Goal: Task Accomplishment & Management: Manage account settings

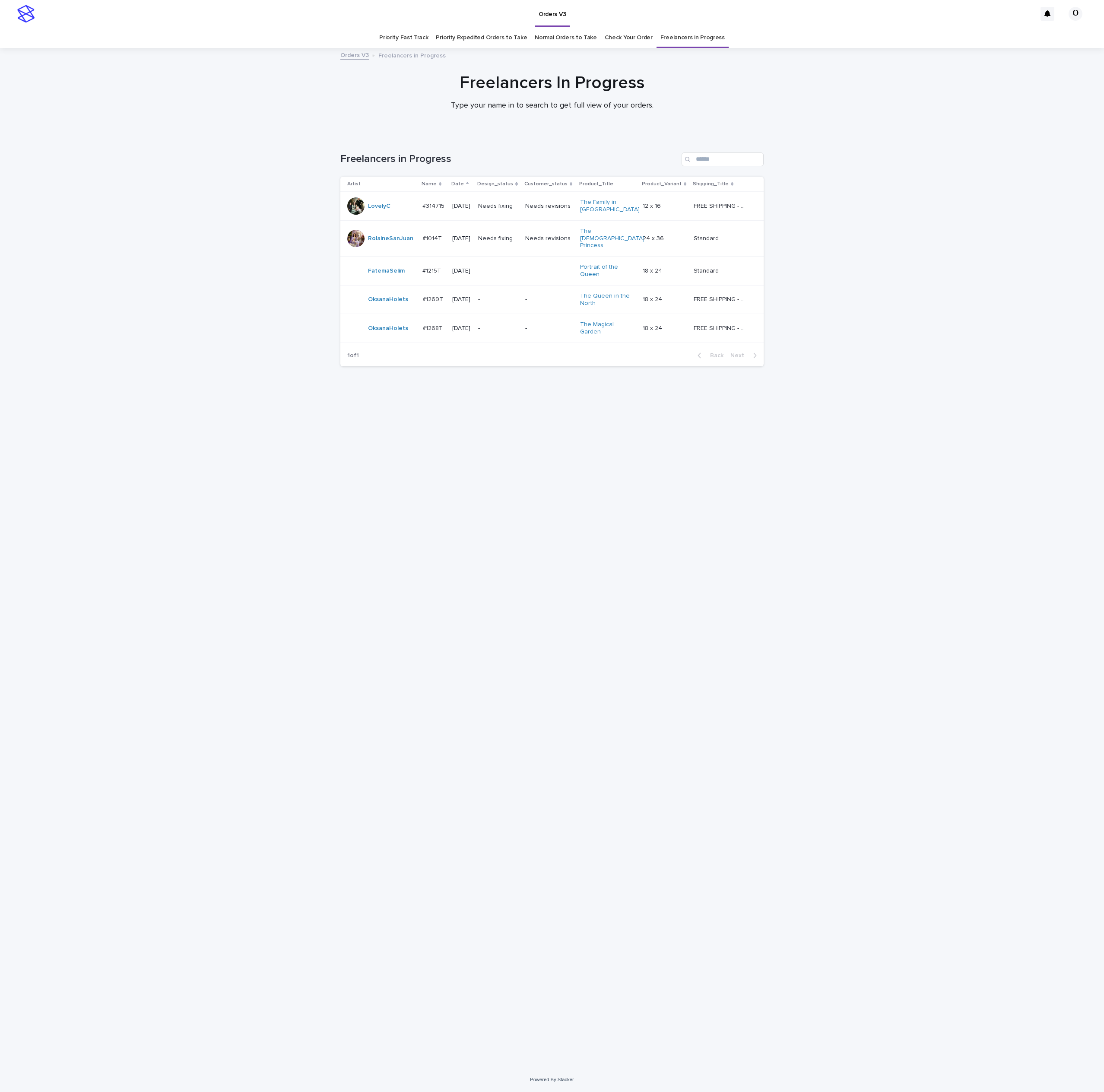
click at [436, 294] on p "#1269T" at bounding box center [434, 299] width 23 height 9
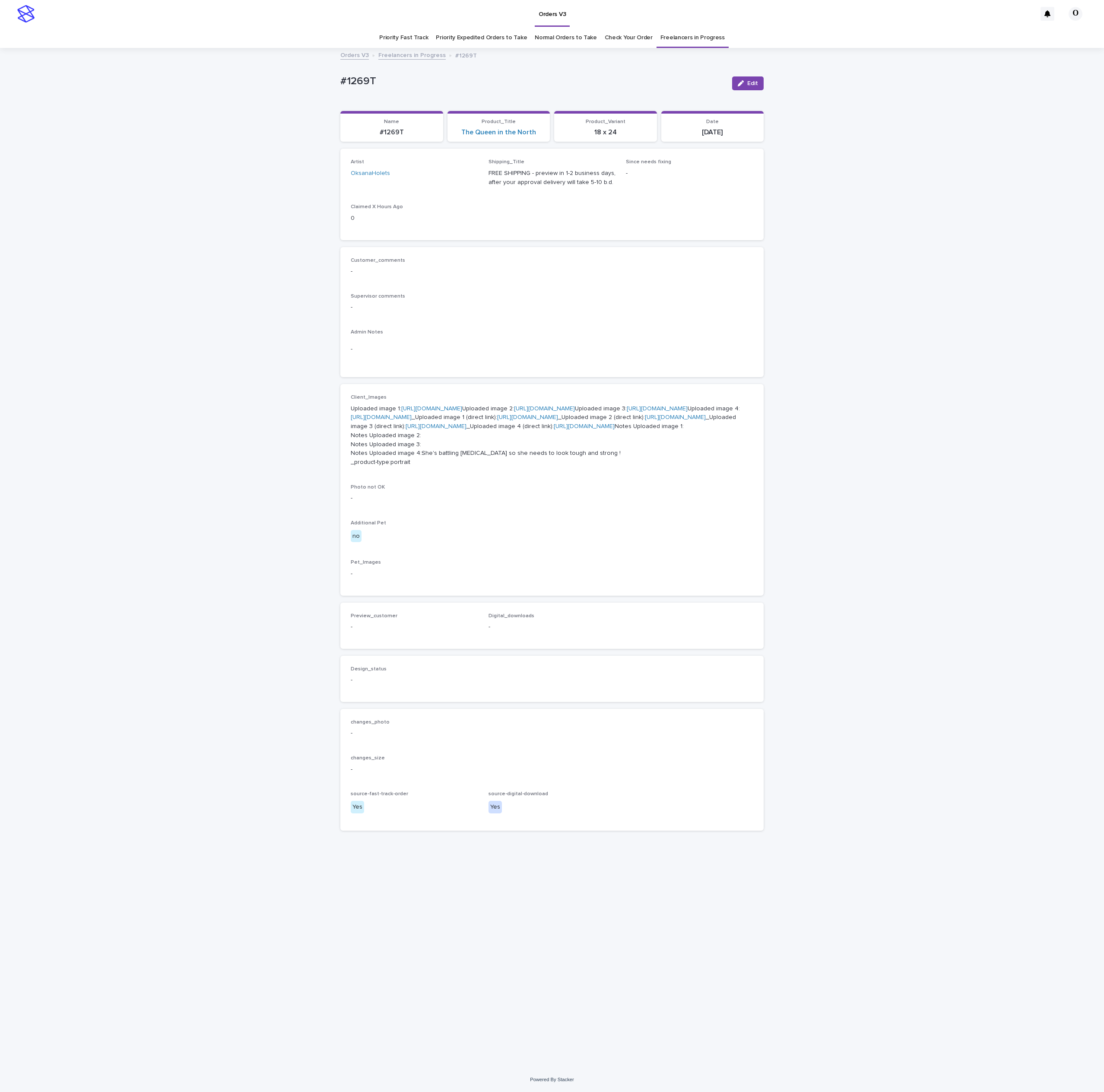
click at [420, 412] on link "[URL][DOMAIN_NAME]" at bounding box center [432, 409] width 61 height 6
click at [412, 421] on link "[URL][DOMAIN_NAME]" at bounding box center [381, 417] width 61 height 6
click at [438, 412] on link "[URL][DOMAIN_NAME]" at bounding box center [432, 409] width 61 height 6
drag, startPoint x: 746, startPoint y: 261, endPoint x: 741, endPoint y: 255, distance: 7.8
click at [745, 261] on p "Customer_comments" at bounding box center [552, 261] width 402 height 6
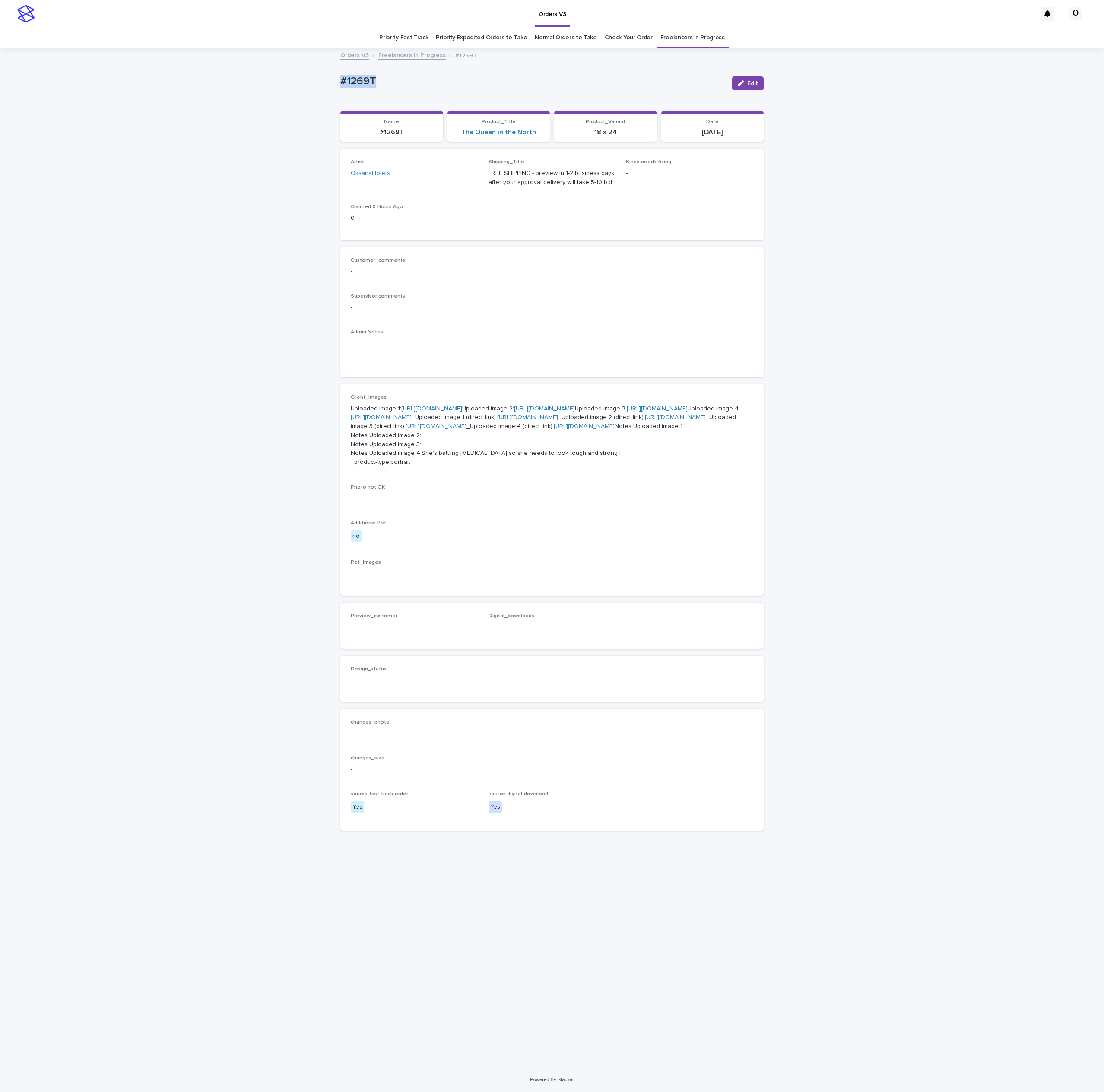
drag, startPoint x: 426, startPoint y: 81, endPoint x: 377, endPoint y: 86, distance: 49.3
click at [315, 79] on div "Loading... Saving… Loading... Saving… #1269T Edit #1269T Edit Sorry, there was …" at bounding box center [552, 558] width 1104 height 1019
copy p "#1269T"
drag, startPoint x: 566, startPoint y: 281, endPoint x: 668, endPoint y: 190, distance: 136.7
click at [566, 281] on div "Customer_comments -" at bounding box center [552, 270] width 402 height 25
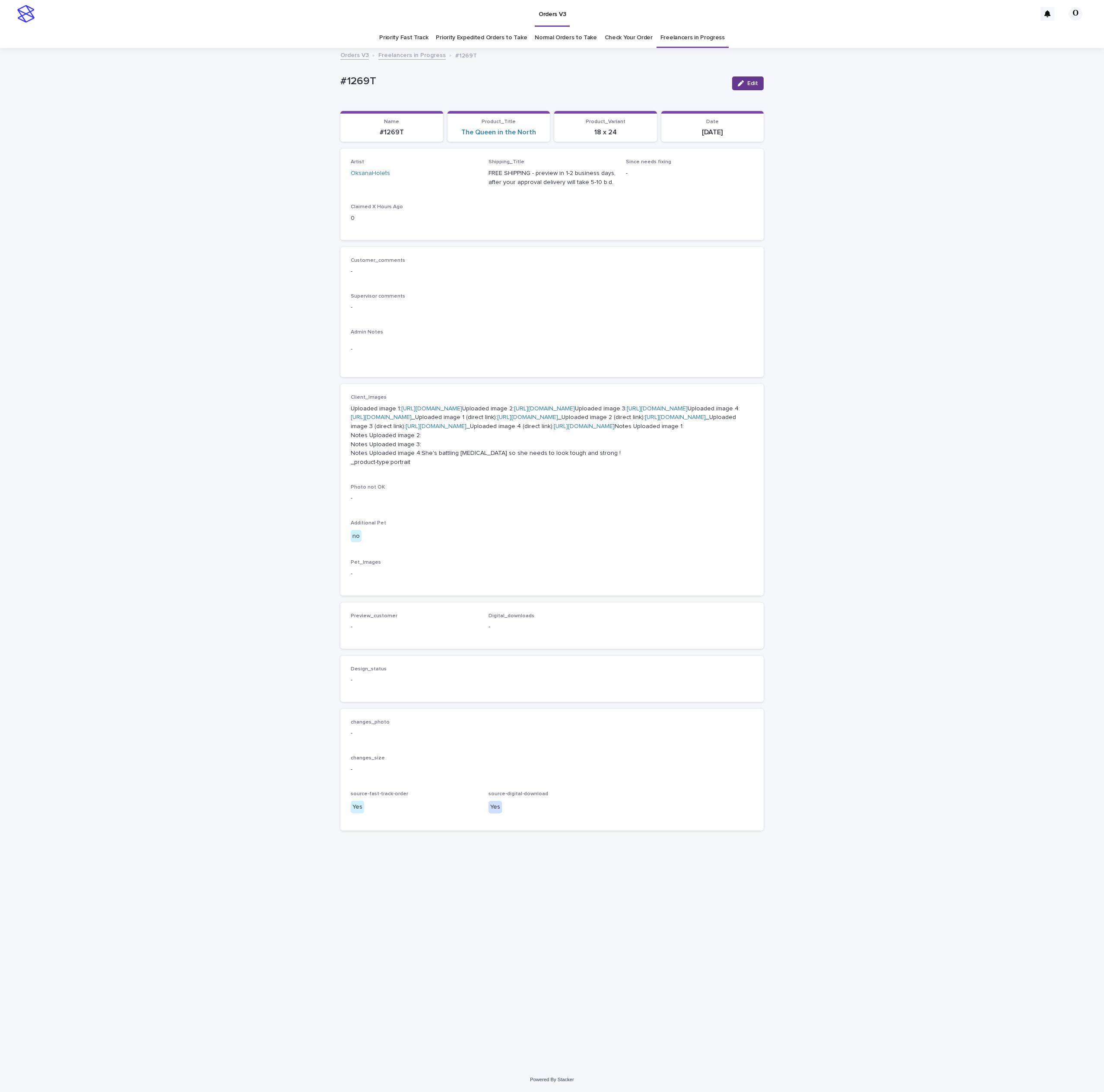
click at [752, 83] on span "Edit" at bounding box center [752, 84] width 11 height 6
click at [370, 641] on span "Add" at bounding box center [376, 638] width 11 height 6
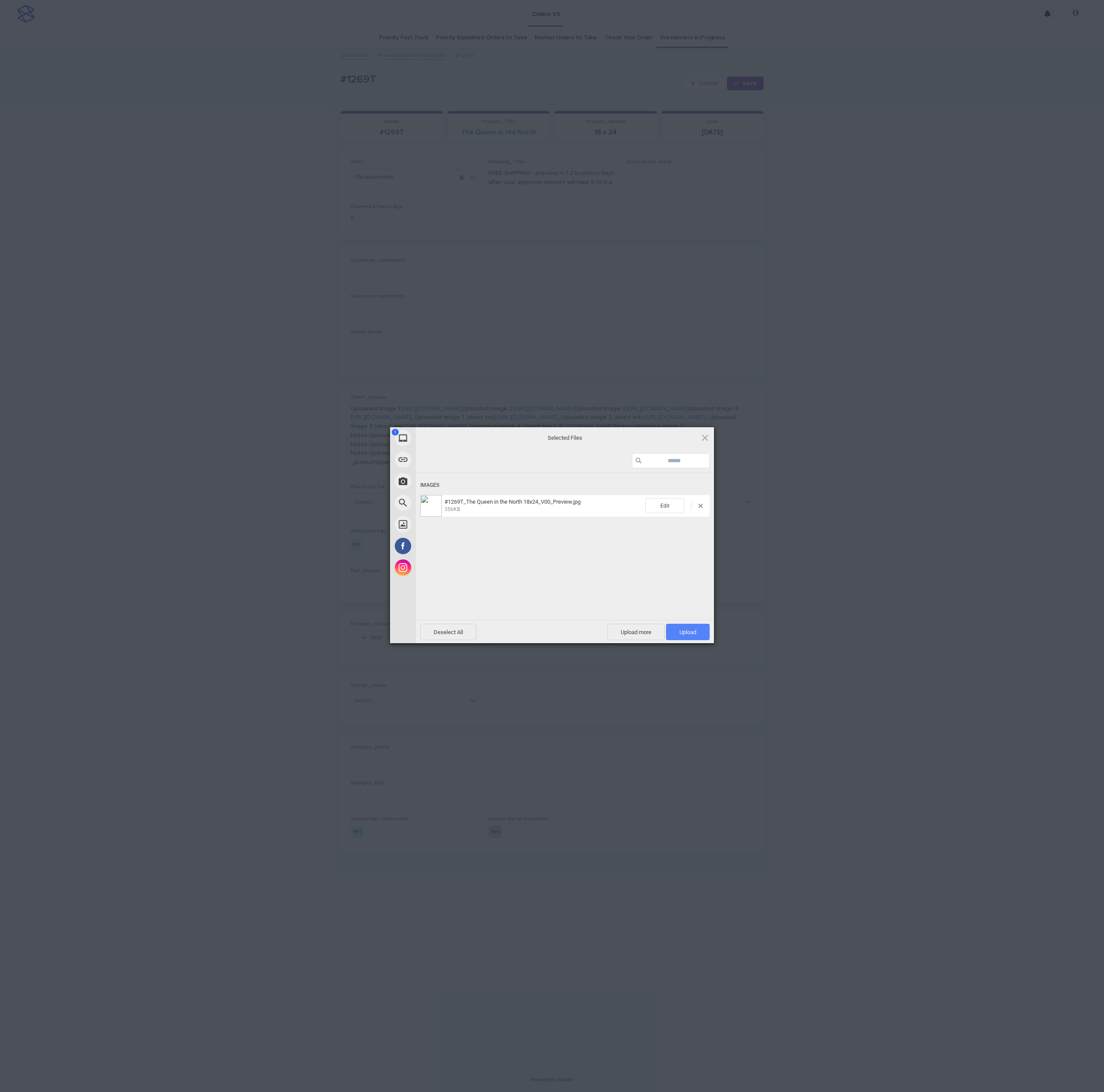
click at [691, 632] on span "Upload 1" at bounding box center [688, 632] width 17 height 7
drag, startPoint x: 760, startPoint y: 571, endPoint x: 766, endPoint y: 567, distance: 7.2
click at [766, 567] on div "My Device Link (URL) Take Photo Web Search Unsplash Facebook Instagram Uploaded…" at bounding box center [552, 546] width 1104 height 1092
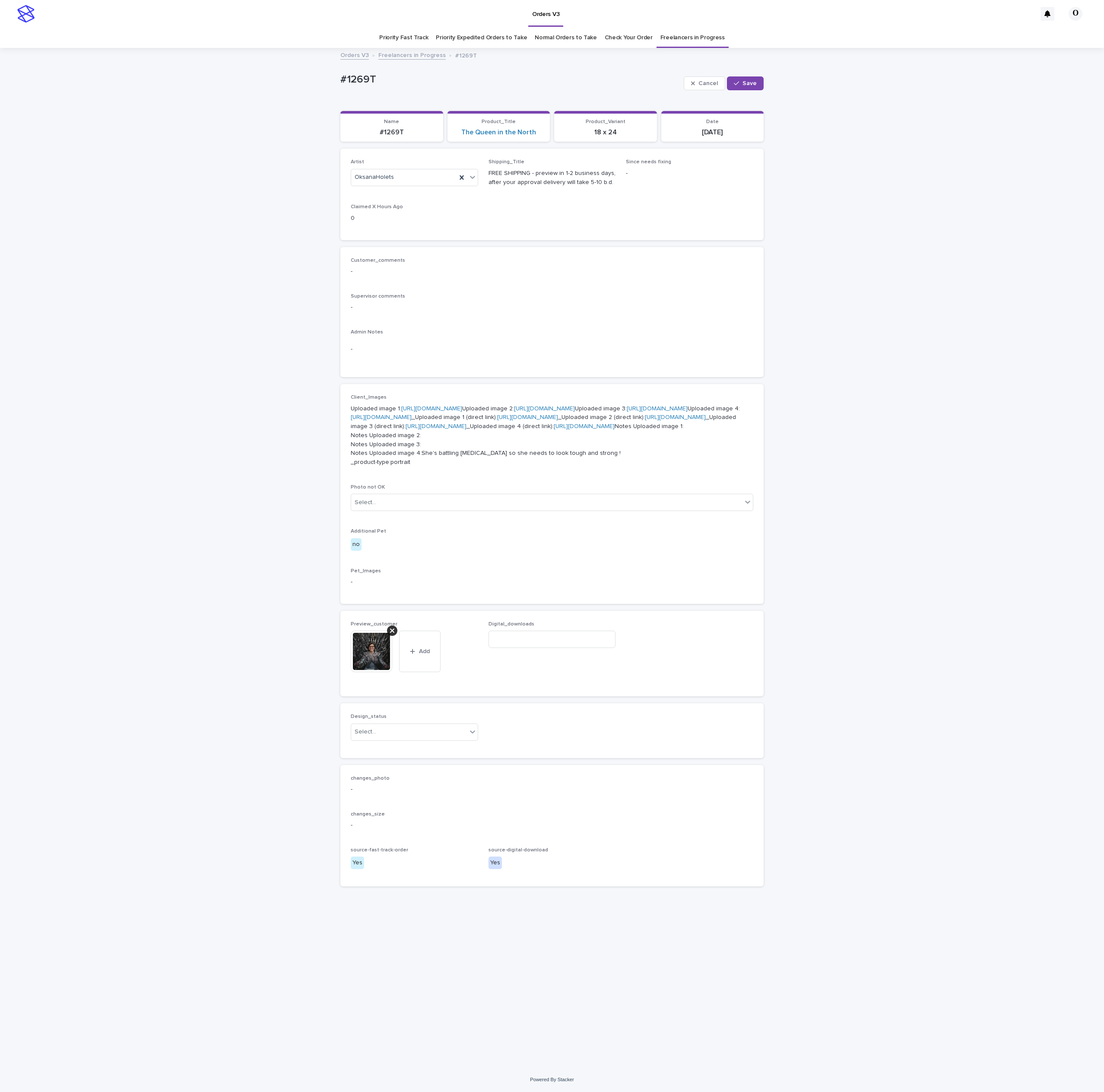
drag, startPoint x: 532, startPoint y: 755, endPoint x: 429, endPoint y: 855, distance: 143.6
click at [529, 587] on p "-" at bounding box center [552, 582] width 402 height 9
drag, startPoint x: 388, startPoint y: 77, endPoint x: 320, endPoint y: 85, distance: 68.5
click at [320, 85] on div "Loading... Saving… Loading... Saving… #1269T Cancel Save #1269T Cancel Save Sor…" at bounding box center [552, 558] width 1104 height 1019
copy p "#1269T"
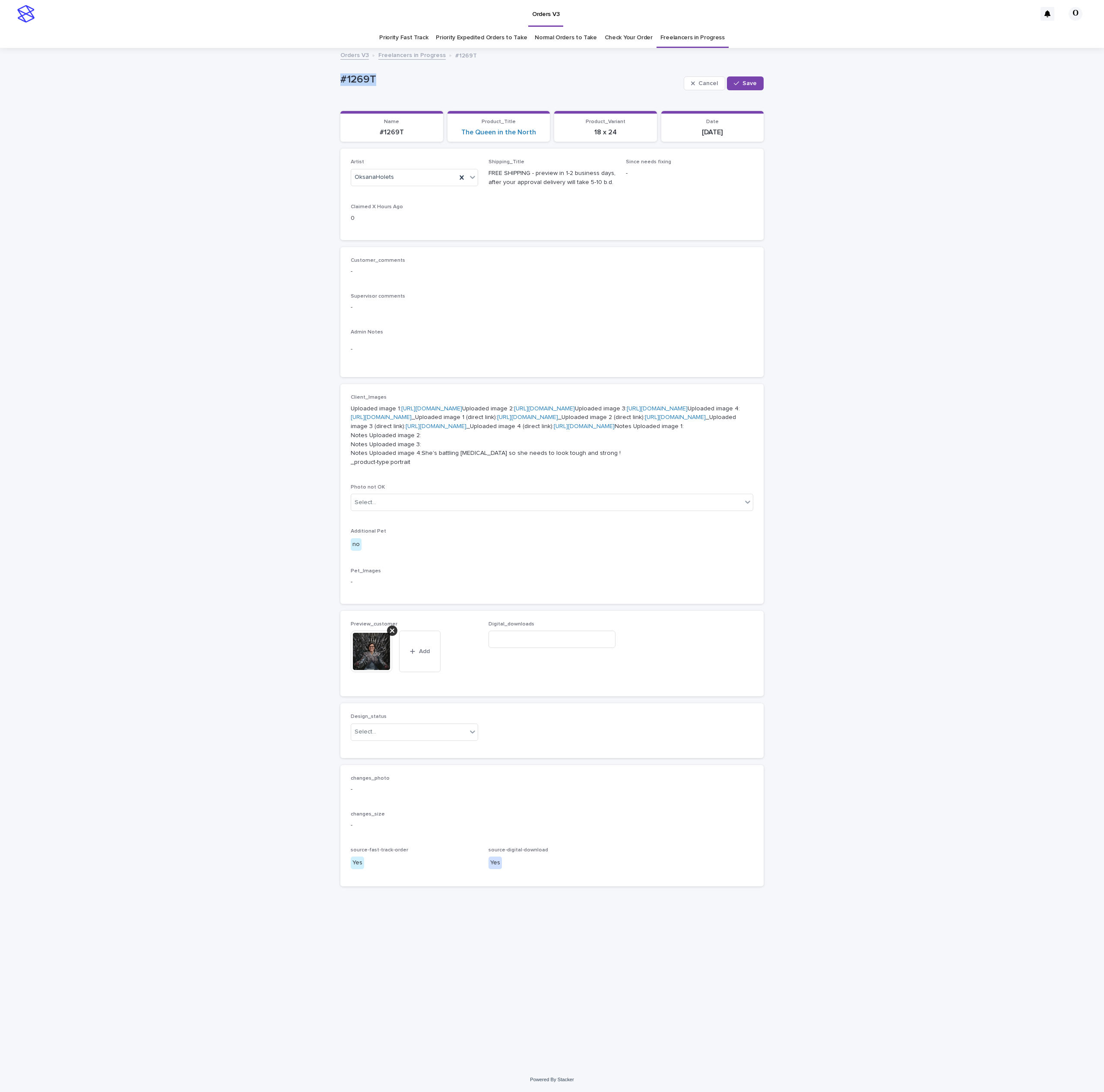
drag, startPoint x: 348, startPoint y: 75, endPoint x: 354, endPoint y: 72, distance: 6.7
copy p "#1269T"
click at [551, 648] on input at bounding box center [552, 639] width 127 height 17
paste input "**********"
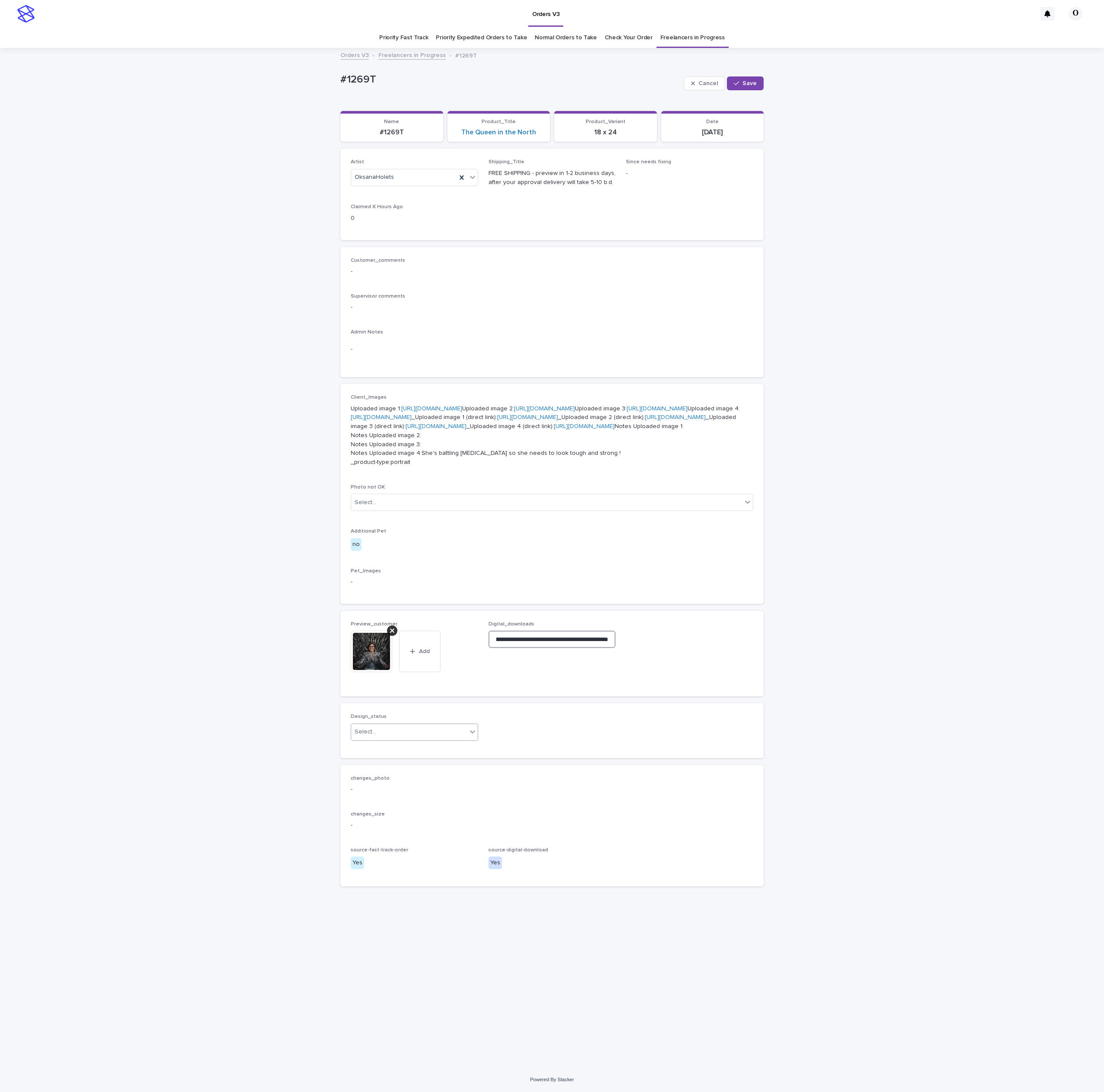
type input "**********"
click at [392, 739] on div "Select..." at bounding box center [409, 732] width 116 height 14
click at [376, 920] on div "Uploaded" at bounding box center [408, 920] width 126 height 15
click at [744, 79] on button "Save" at bounding box center [745, 83] width 37 height 14
